Goal: Information Seeking & Learning: Learn about a topic

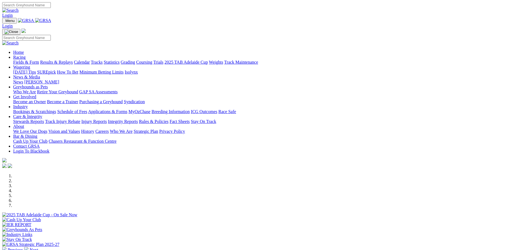
scroll to position [55, 0]
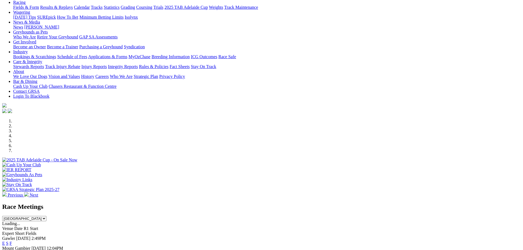
click at [12, 241] on link "F" at bounding box center [11, 243] width 2 height 5
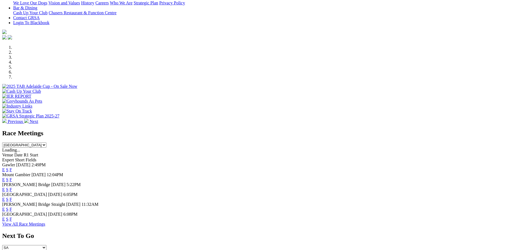
scroll to position [137, 0]
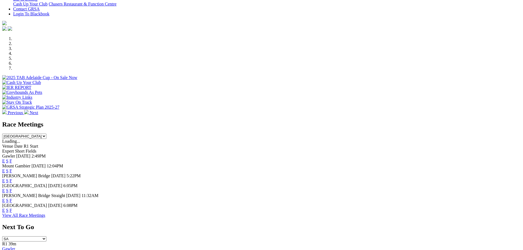
click at [12, 198] on link "F" at bounding box center [11, 200] width 2 height 5
